Goal: Information Seeking & Learning: Learn about a topic

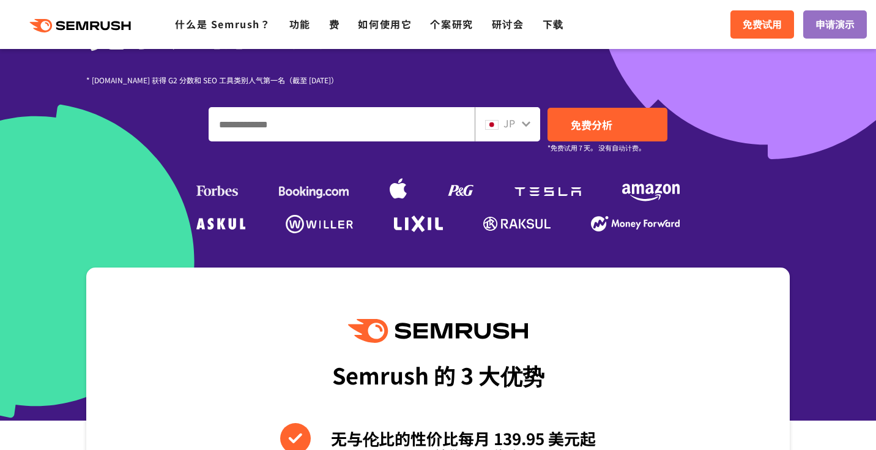
scroll to position [287, 0]
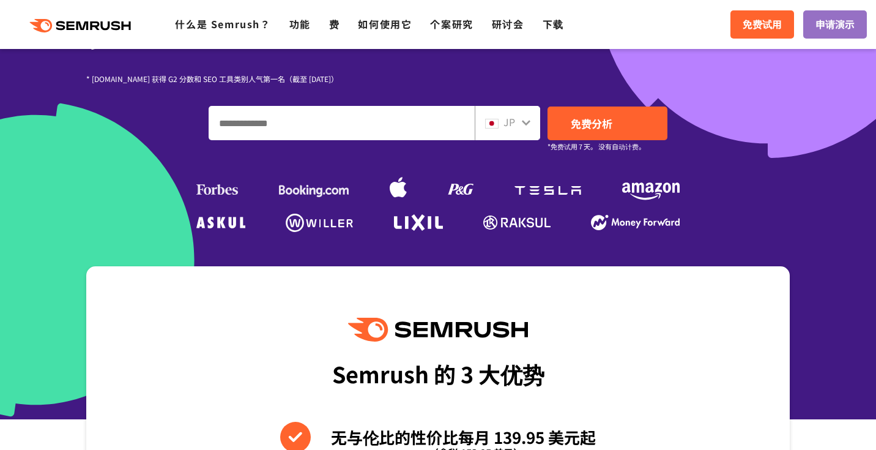
click at [305, 124] on input "输入您的域名、关键字或网址" at bounding box center [341, 122] width 265 height 33
click at [532, 122] on div "JP" at bounding box center [507, 123] width 65 height 34
click at [521, 124] on icon at bounding box center [526, 122] width 10 height 10
click at [502, 127] on div "JP" at bounding box center [504, 122] width 39 height 16
click at [522, 123] on icon at bounding box center [526, 122] width 10 height 10
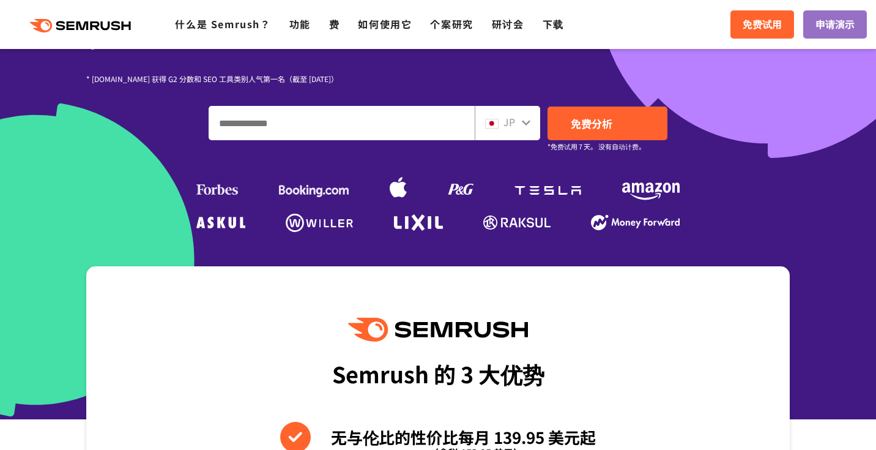
click at [527, 122] on icon at bounding box center [526, 123] width 9 height 6
click at [508, 125] on span "JP" at bounding box center [509, 121] width 12 height 15
click at [527, 122] on icon at bounding box center [526, 123] width 9 height 6
click at [526, 124] on icon at bounding box center [526, 123] width 9 height 6
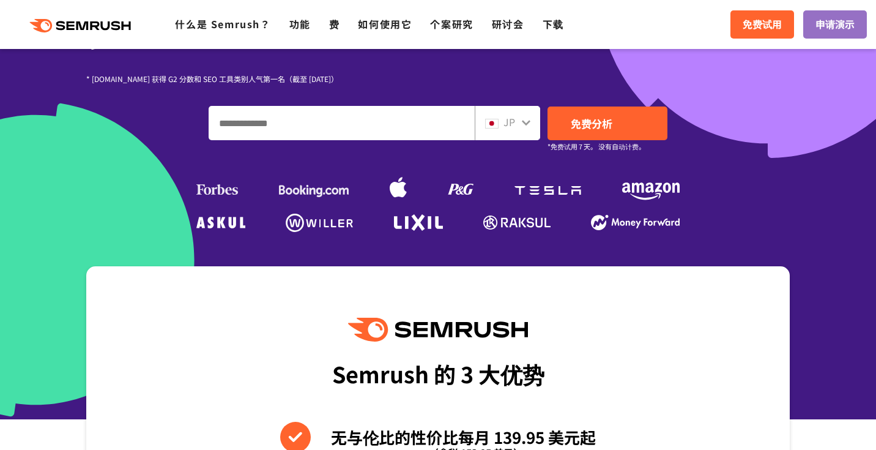
click at [503, 125] on span "JP" at bounding box center [509, 121] width 12 height 15
click at [516, 125] on div "JP" at bounding box center [504, 122] width 39 height 16
click at [374, 124] on input "输入您的域名、关键字或网址" at bounding box center [341, 122] width 265 height 33
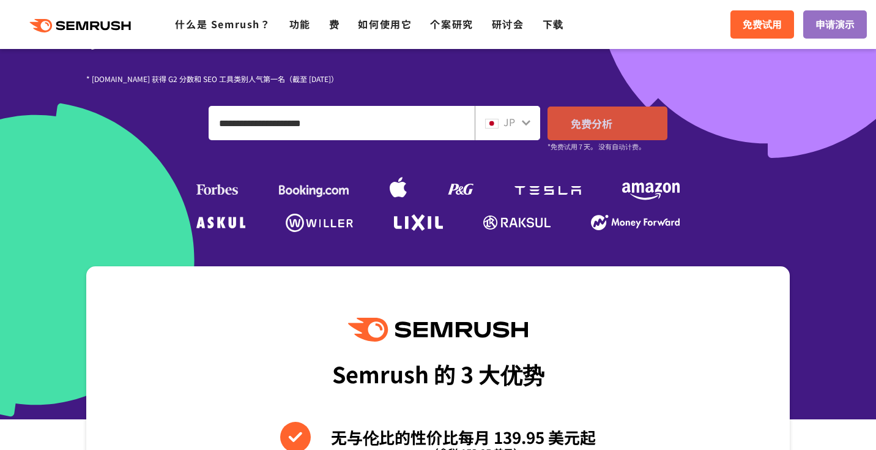
type input "**********"
click at [611, 132] on link "免费分析" at bounding box center [607, 123] width 120 height 34
